Goal: Task Accomplishment & Management: Use online tool/utility

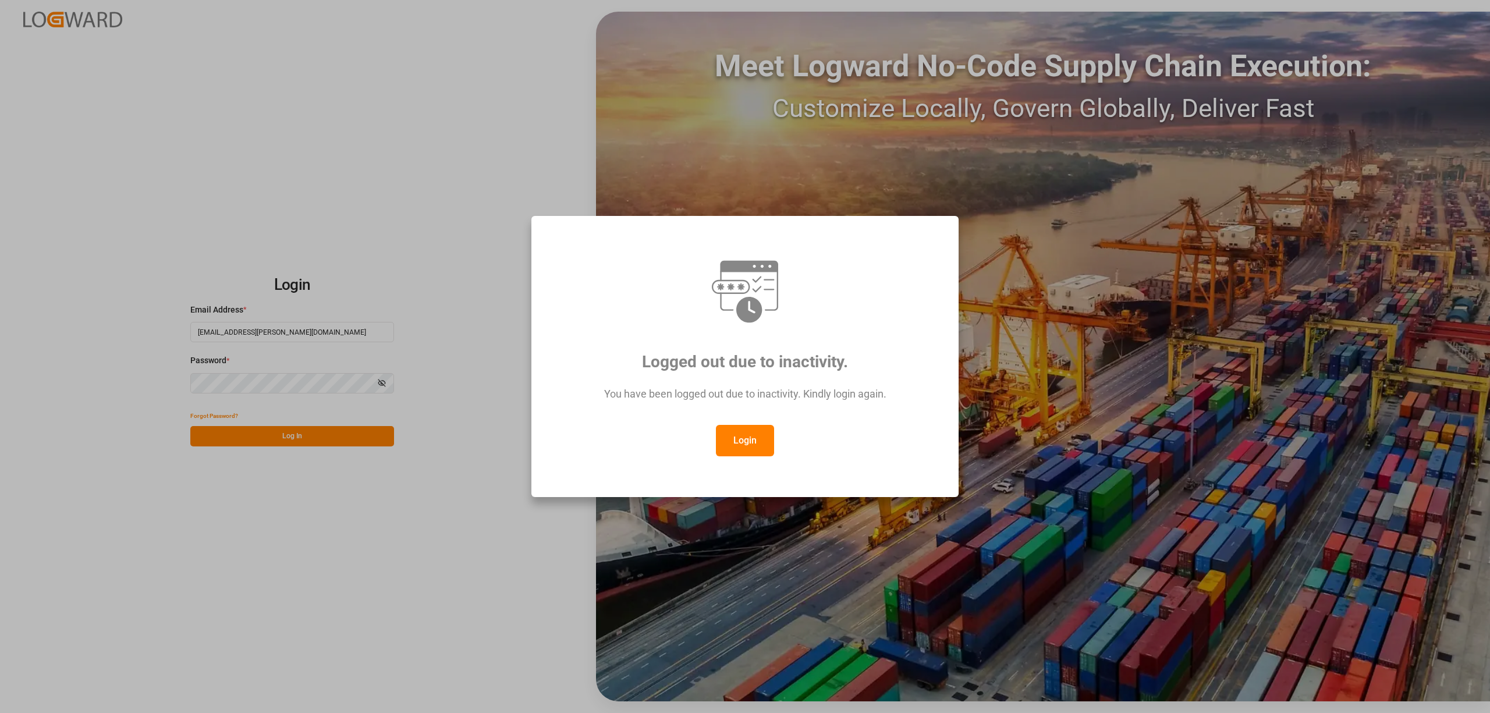
drag, startPoint x: 748, startPoint y: 436, endPoint x: 743, endPoint y: 445, distance: 10.2
click at [749, 438] on button "Login" at bounding box center [745, 440] width 58 height 31
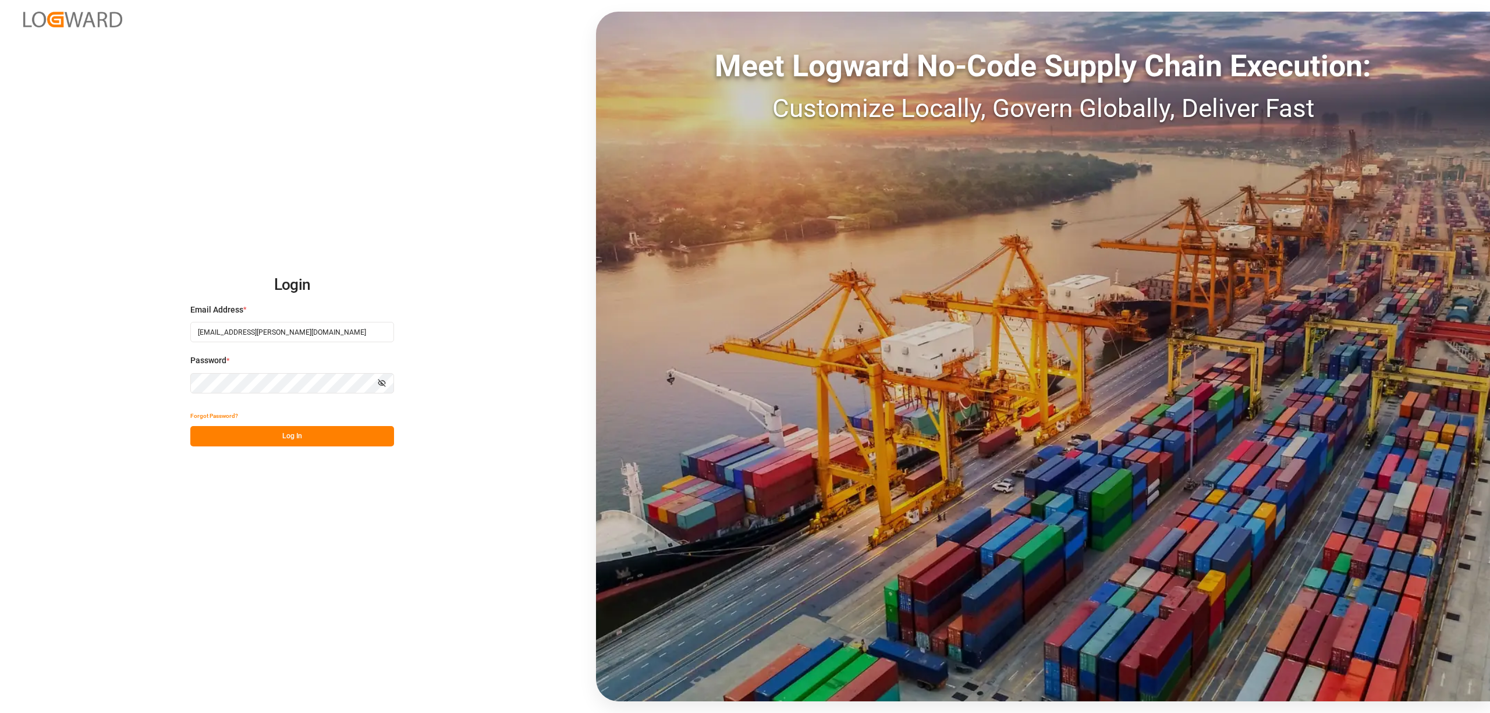
click at [354, 441] on button "Log In" at bounding box center [292, 436] width 204 height 20
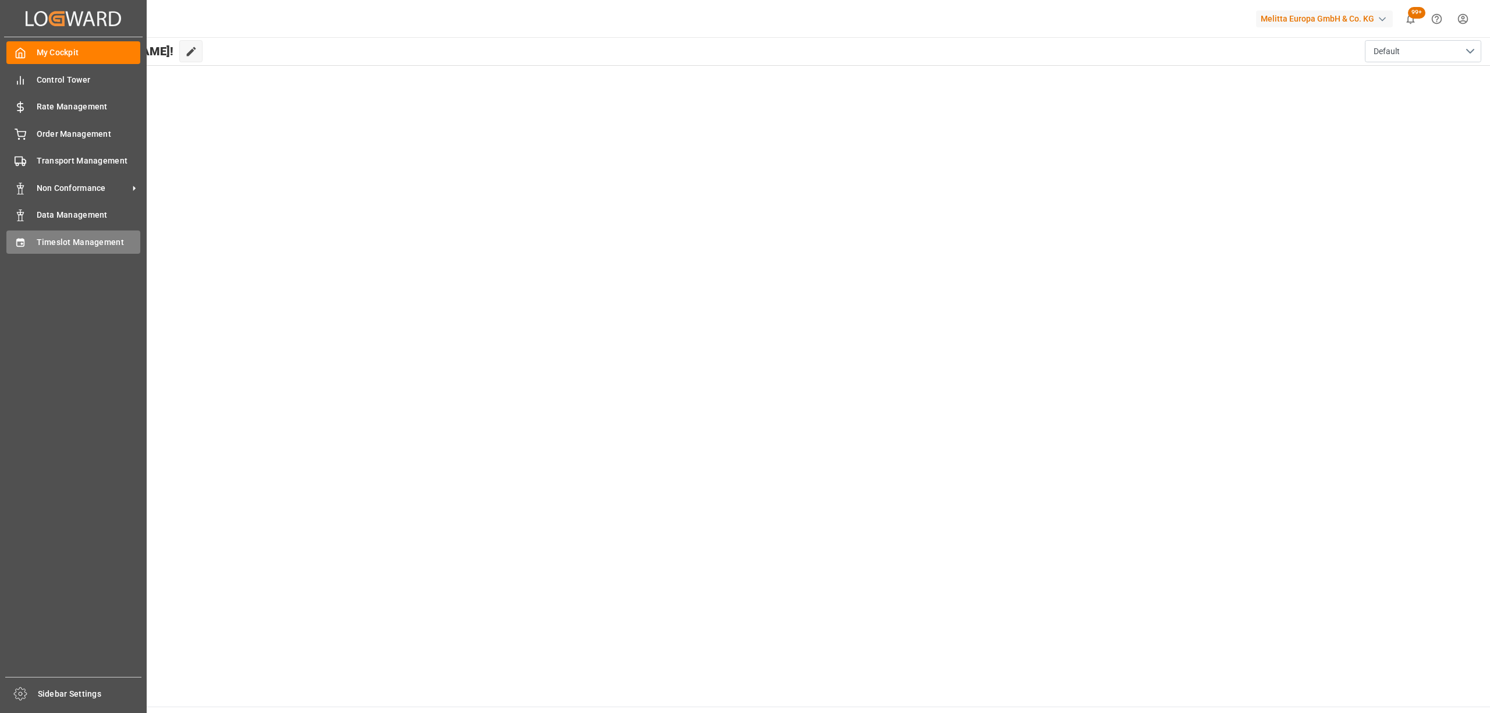
click at [21, 240] on icon at bounding box center [20, 242] width 8 height 8
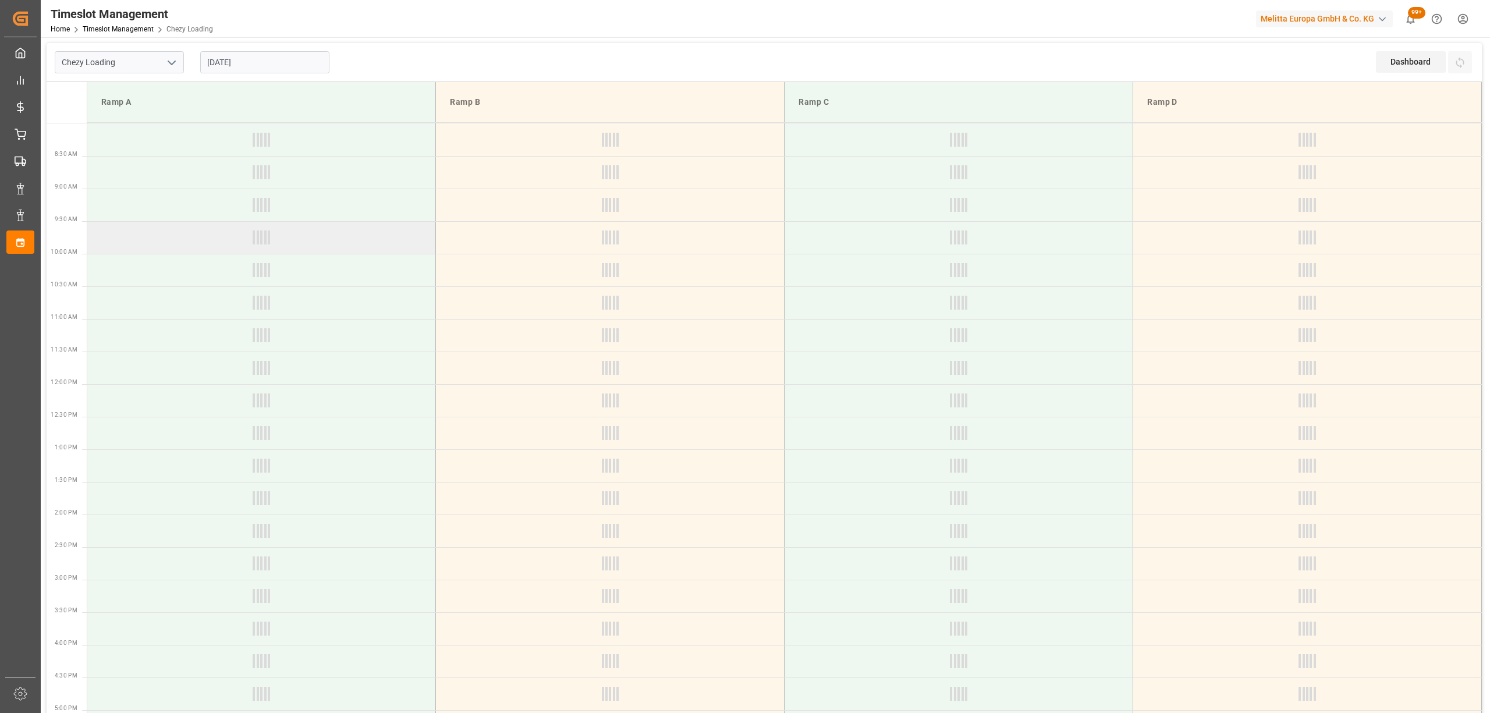
type input "Chezy Loading"
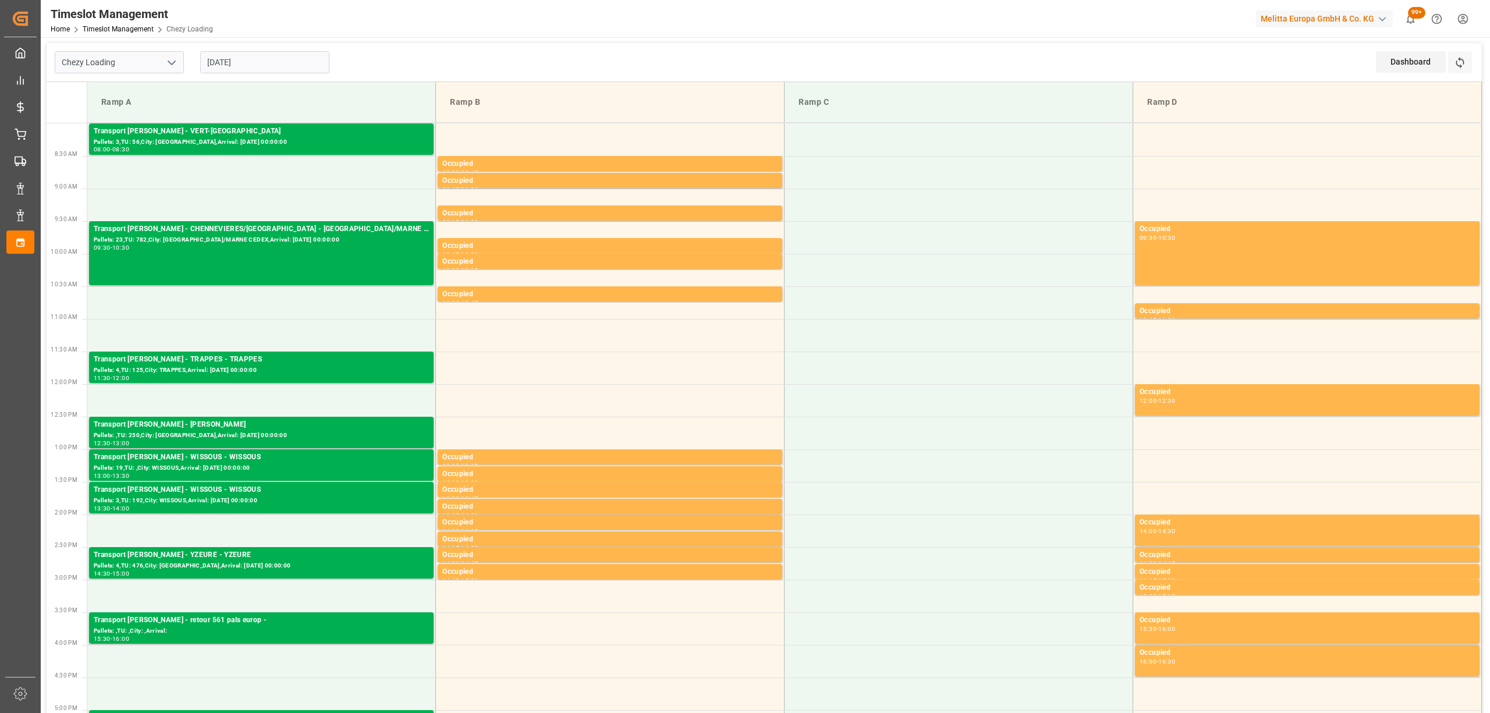
click at [249, 66] on input "[DATE]" at bounding box center [264, 62] width 129 height 22
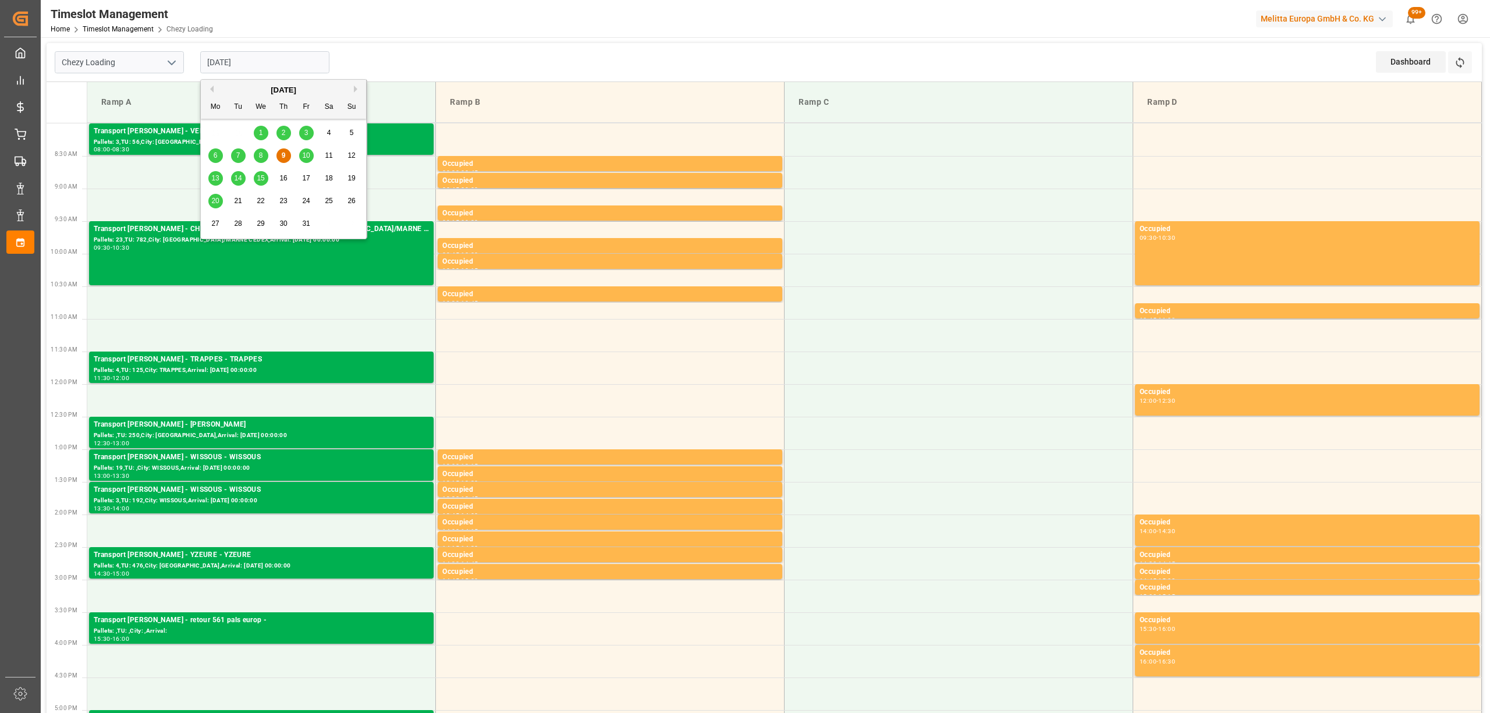
click at [304, 157] on span "10" at bounding box center [306, 155] width 8 height 8
type input "[DATE]"
